Goal: Task Accomplishment & Management: Use online tool/utility

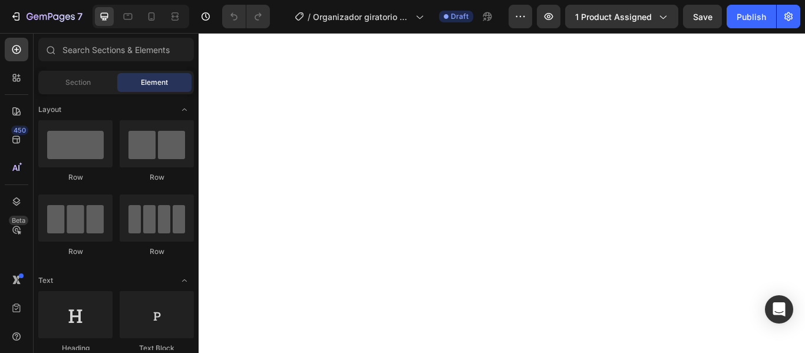
scroll to position [2122, 0]
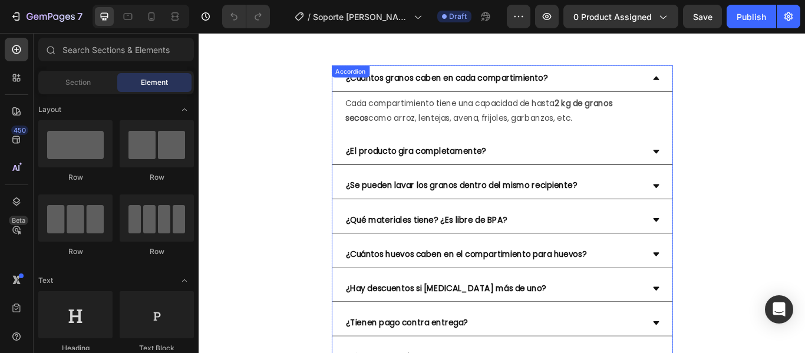
scroll to position [4037, 0]
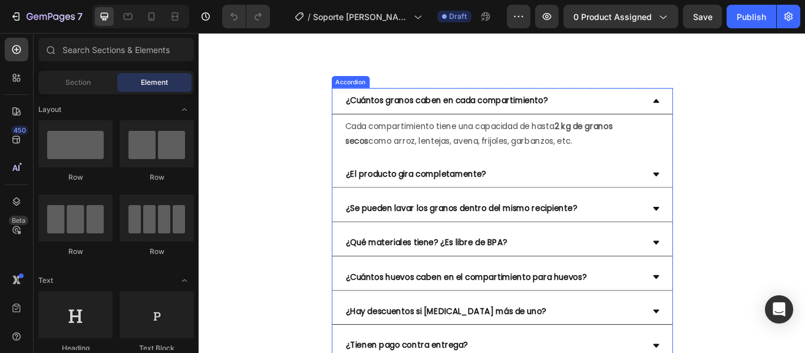
click at [729, 111] on icon at bounding box center [732, 112] width 7 height 4
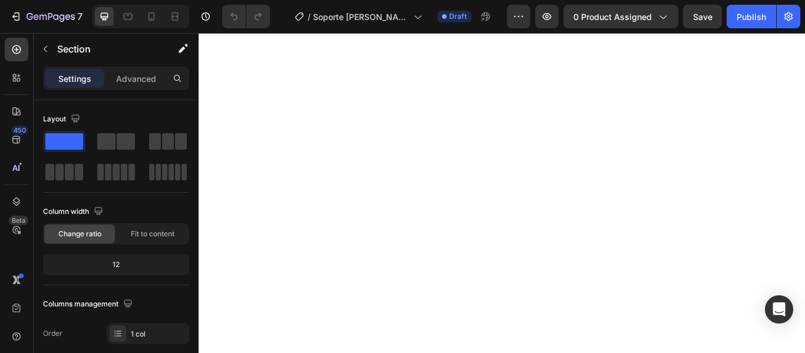
scroll to position [118, 0]
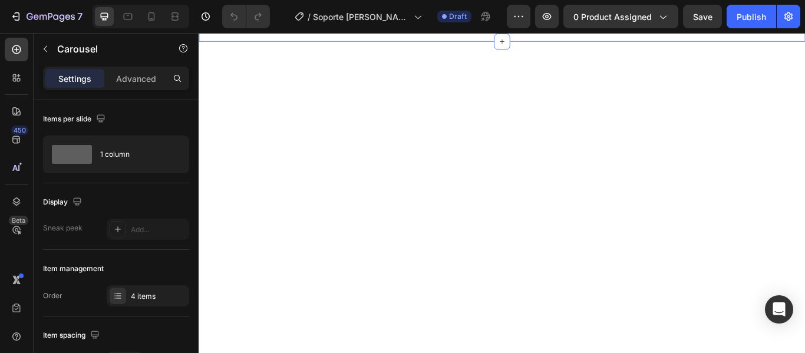
click at [791, 43] on div "🔥 QUIERO MI SOPORTE Button $169,700 Product Price Product Price $230,000 Produc…" at bounding box center [552, 9] width 707 height 68
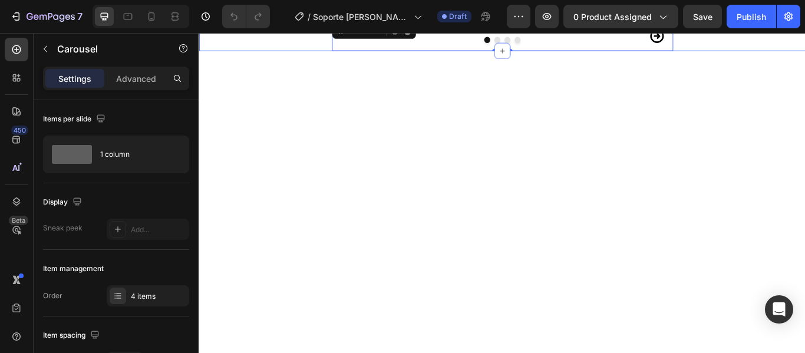
scroll to position [59, 0]
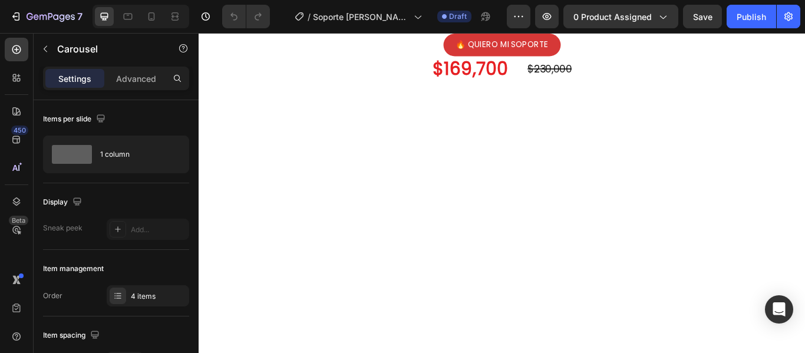
click at [730, 24] on icon "Carousel Next Arrow" at bounding box center [733, 16] width 16 height 16
click at [367, 24] on icon "Carousel Back Arrow" at bounding box center [372, 16] width 16 height 16
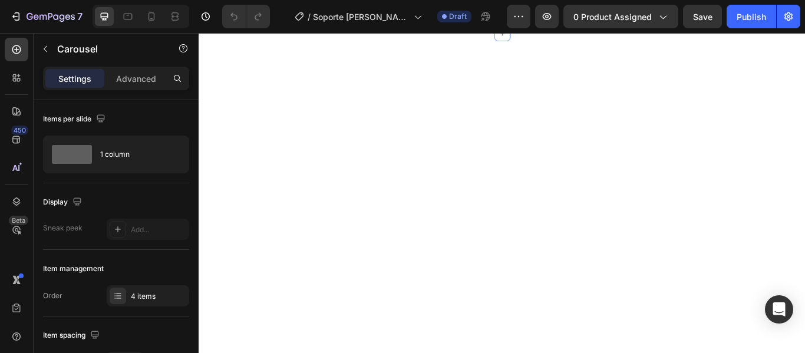
scroll to position [0, 0]
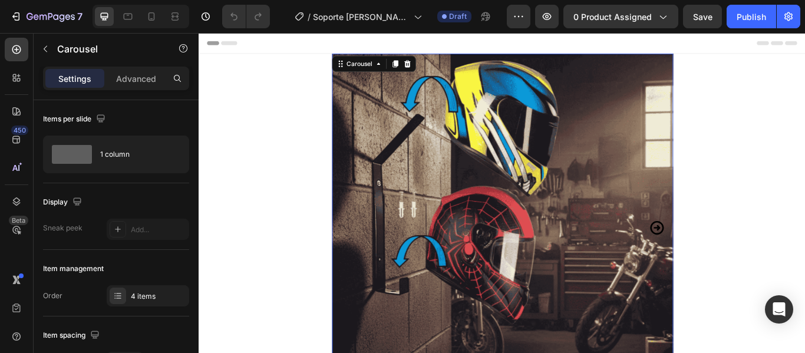
click at [727, 260] on icon "Carousel Next Arrow" at bounding box center [733, 260] width 16 height 16
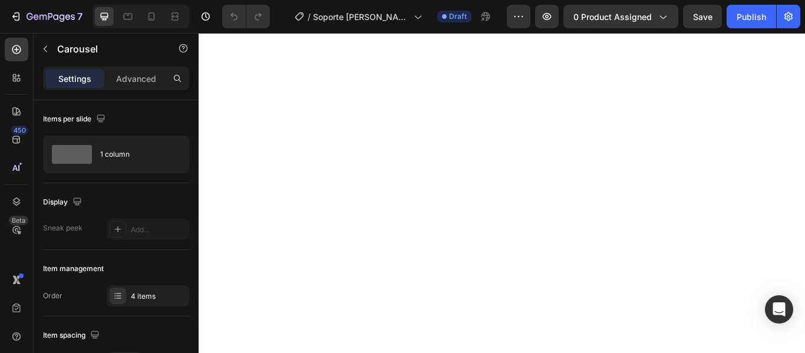
scroll to position [1797, 0]
